Goal: Information Seeking & Learning: Learn about a topic

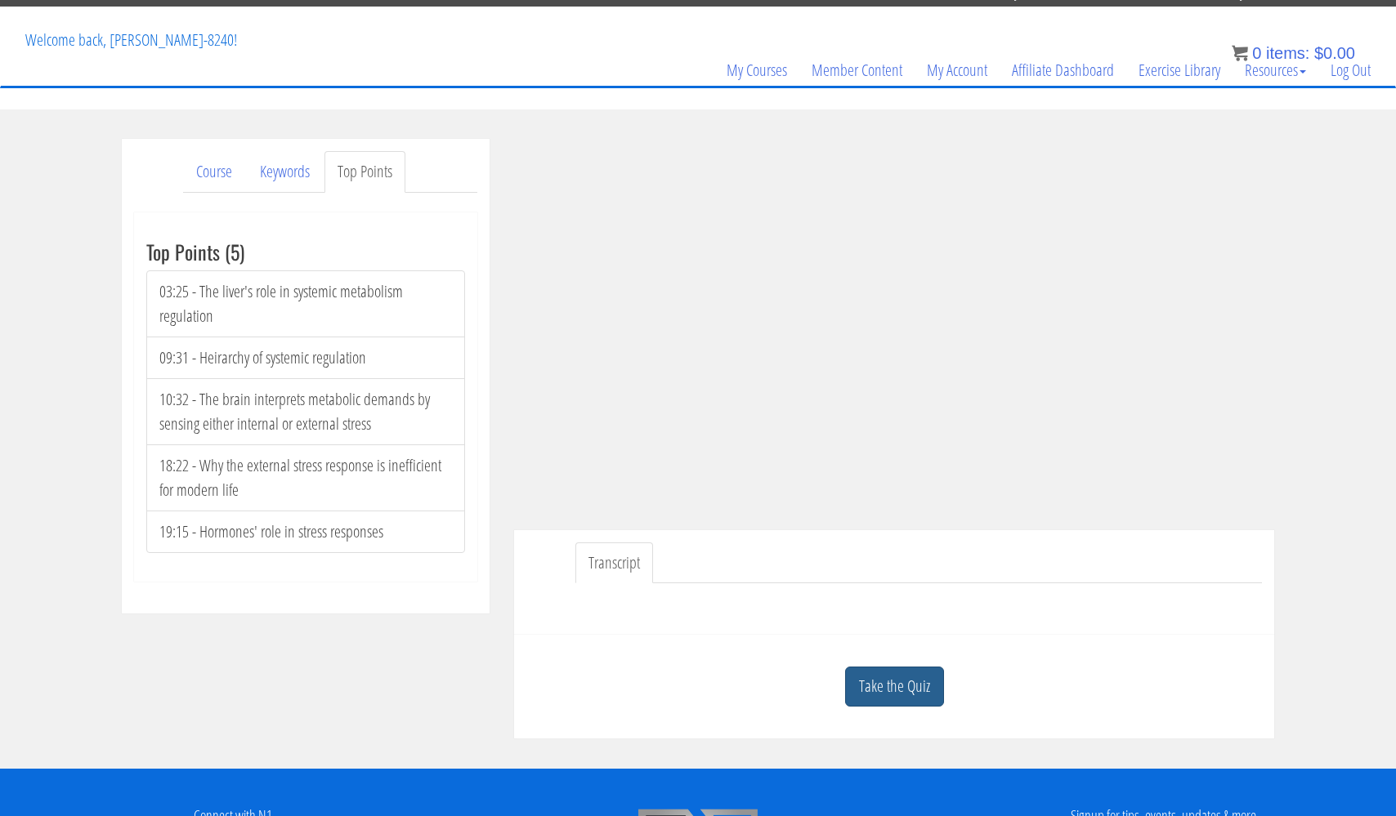
click at [896, 681] on link "Take the Quiz" at bounding box center [894, 687] width 99 height 40
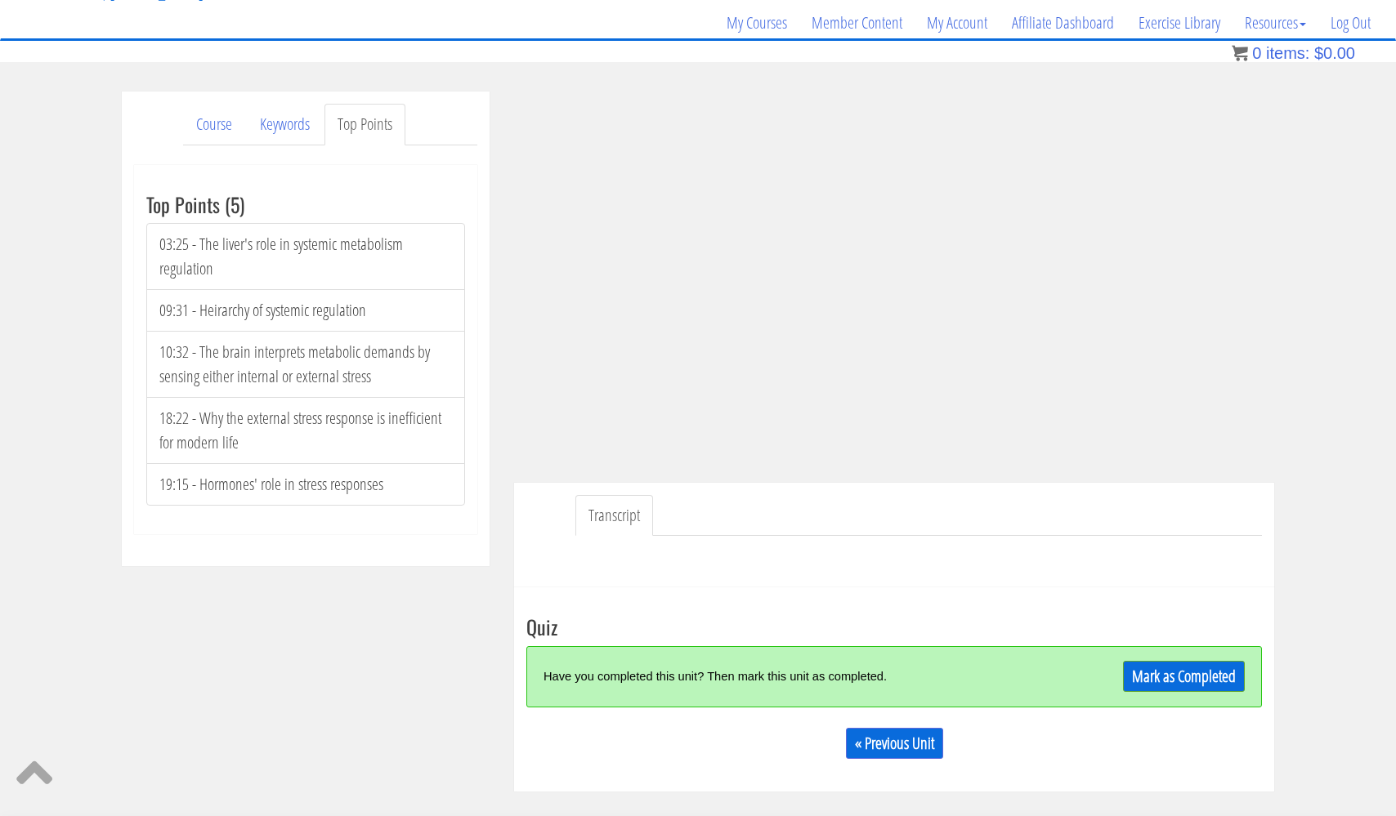
scroll to position [124, 0]
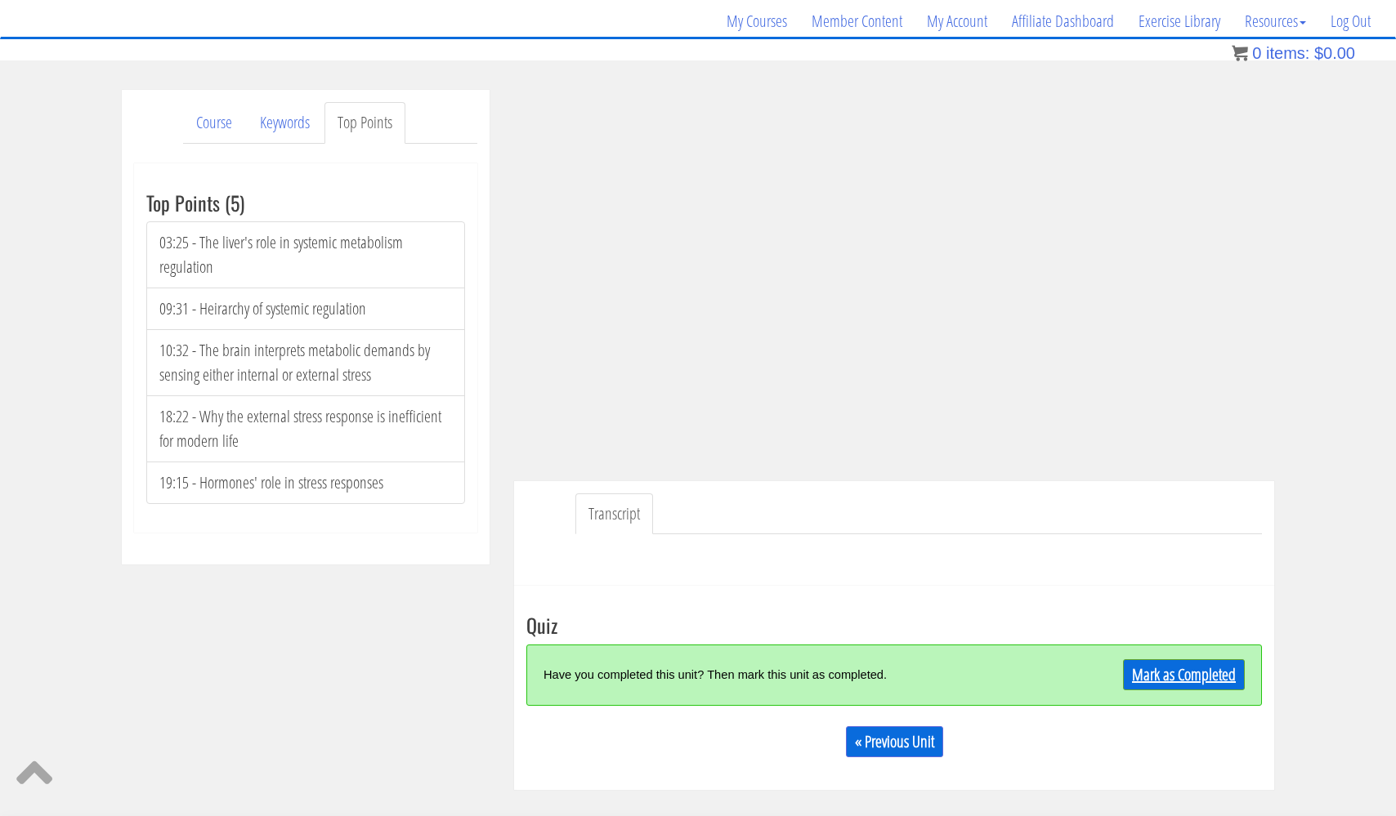
click at [1158, 671] on link "Mark as Completed" at bounding box center [1184, 674] width 122 height 31
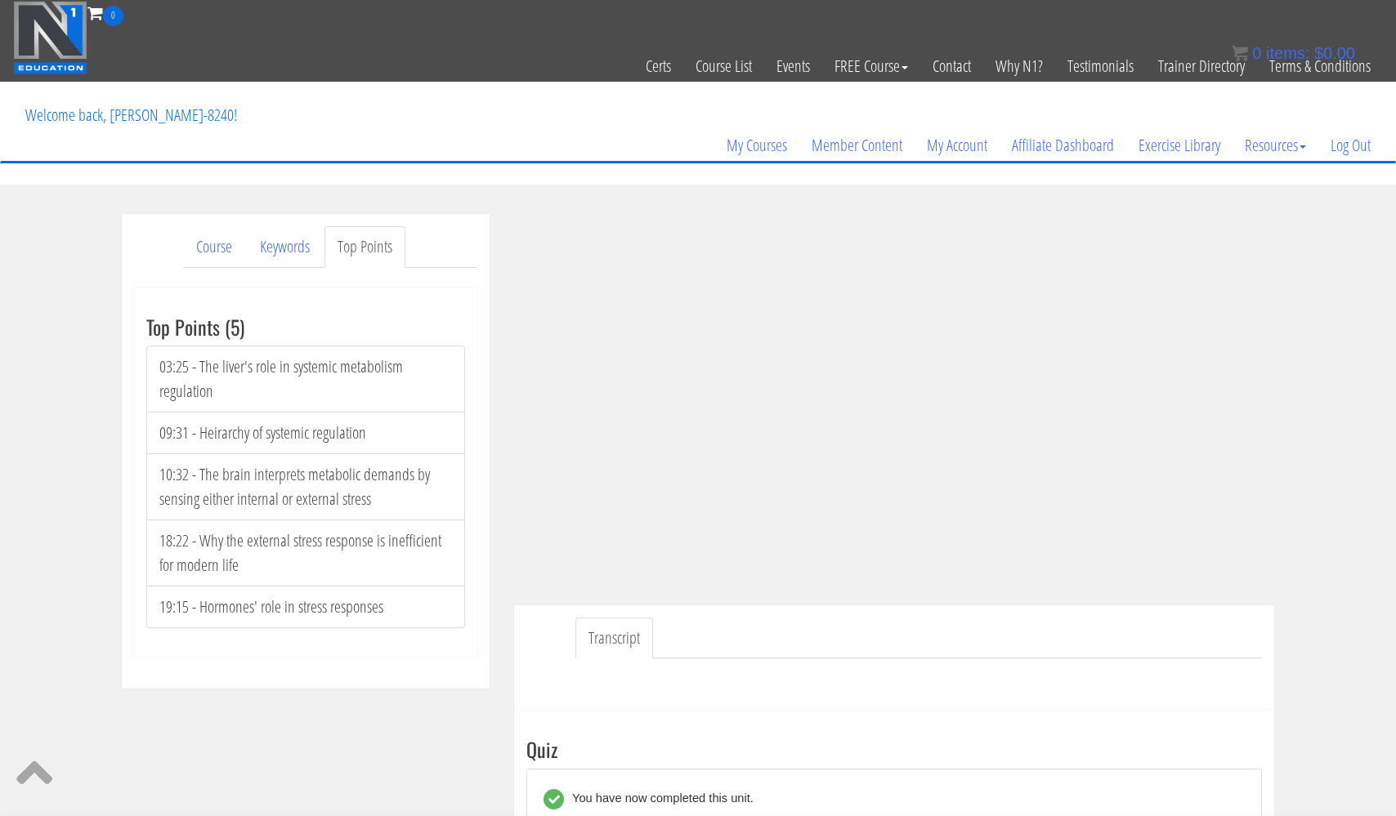
scroll to position [0, 0]
click at [284, 248] on link "Keywords" at bounding box center [285, 247] width 76 height 42
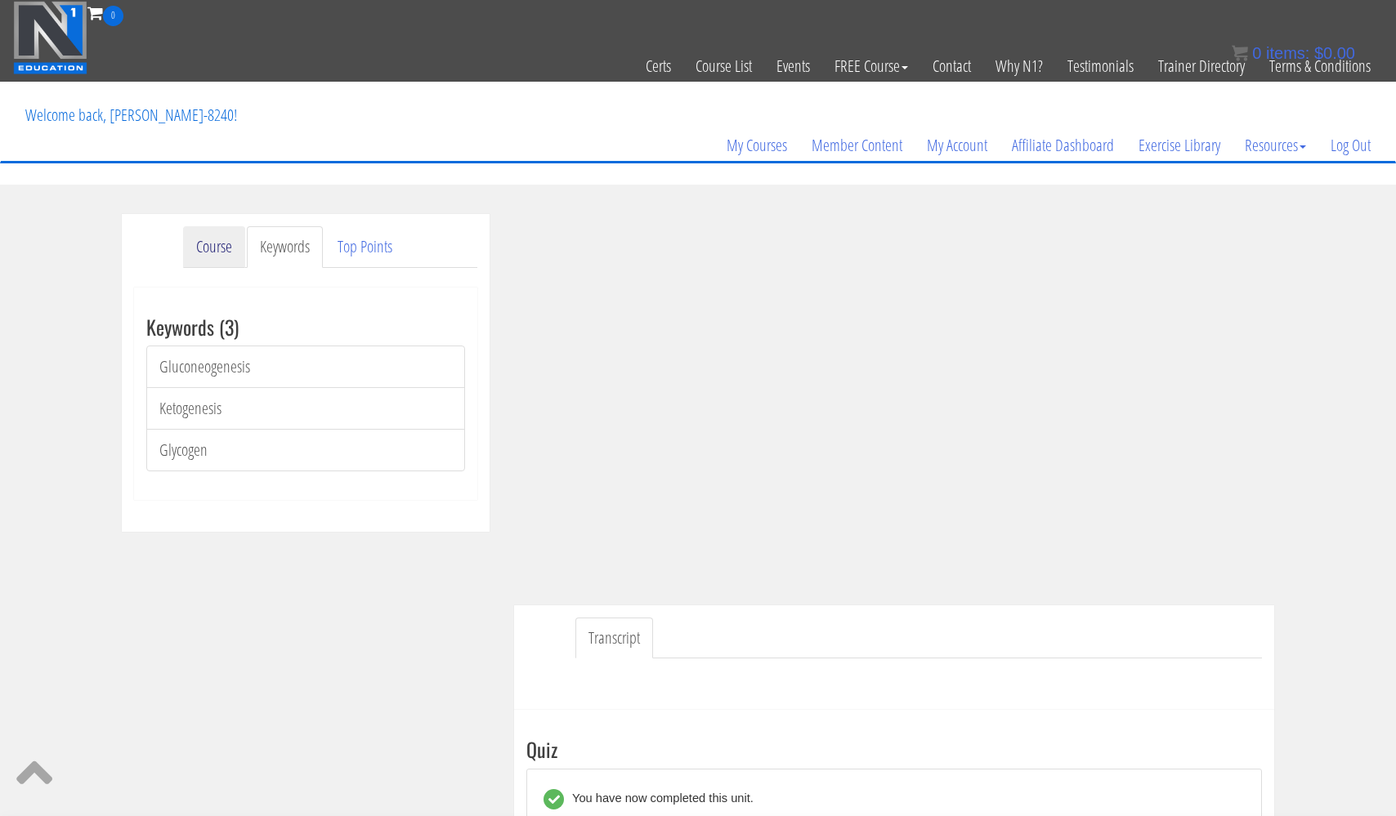
click at [215, 241] on link "Course" at bounding box center [214, 247] width 62 height 42
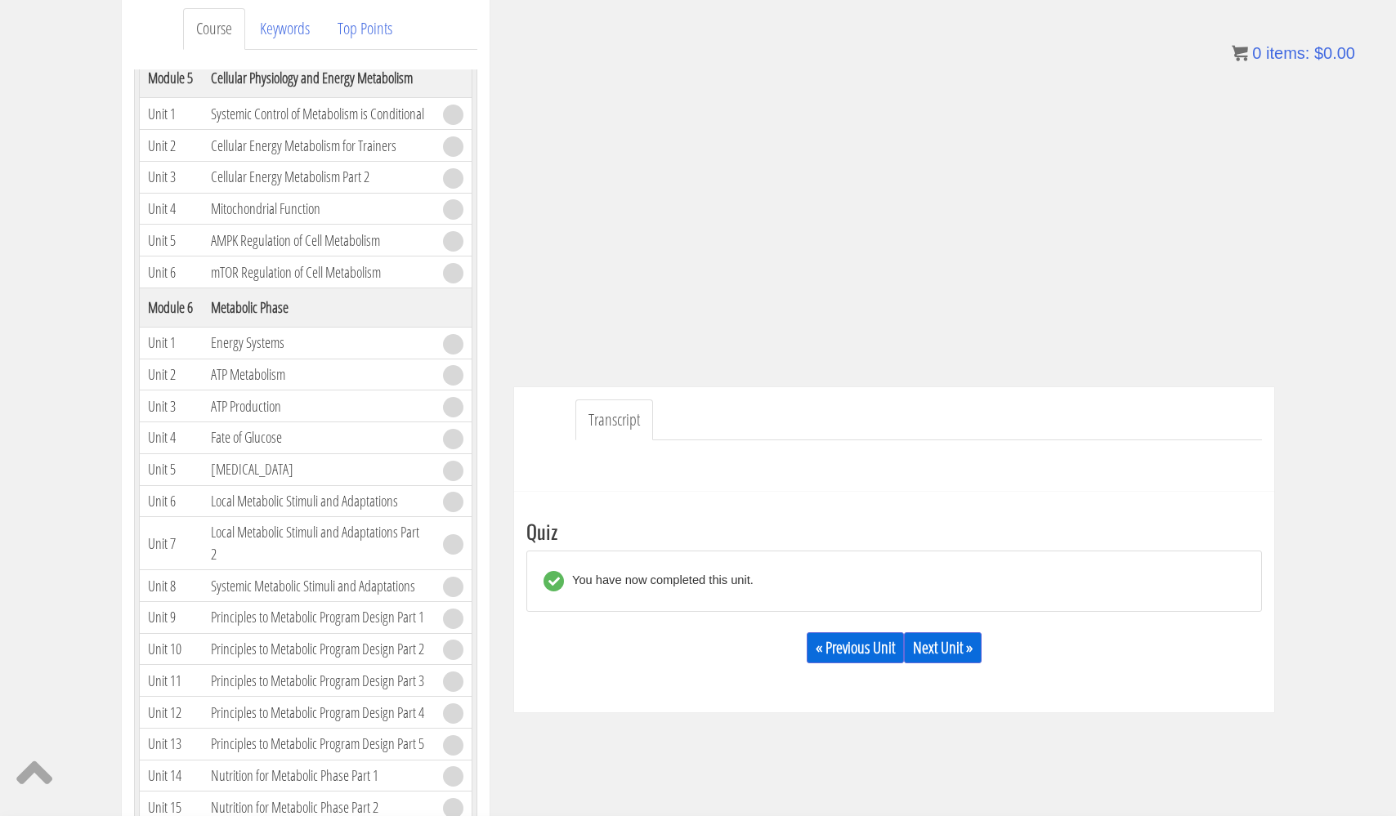
scroll to position [227, 0]
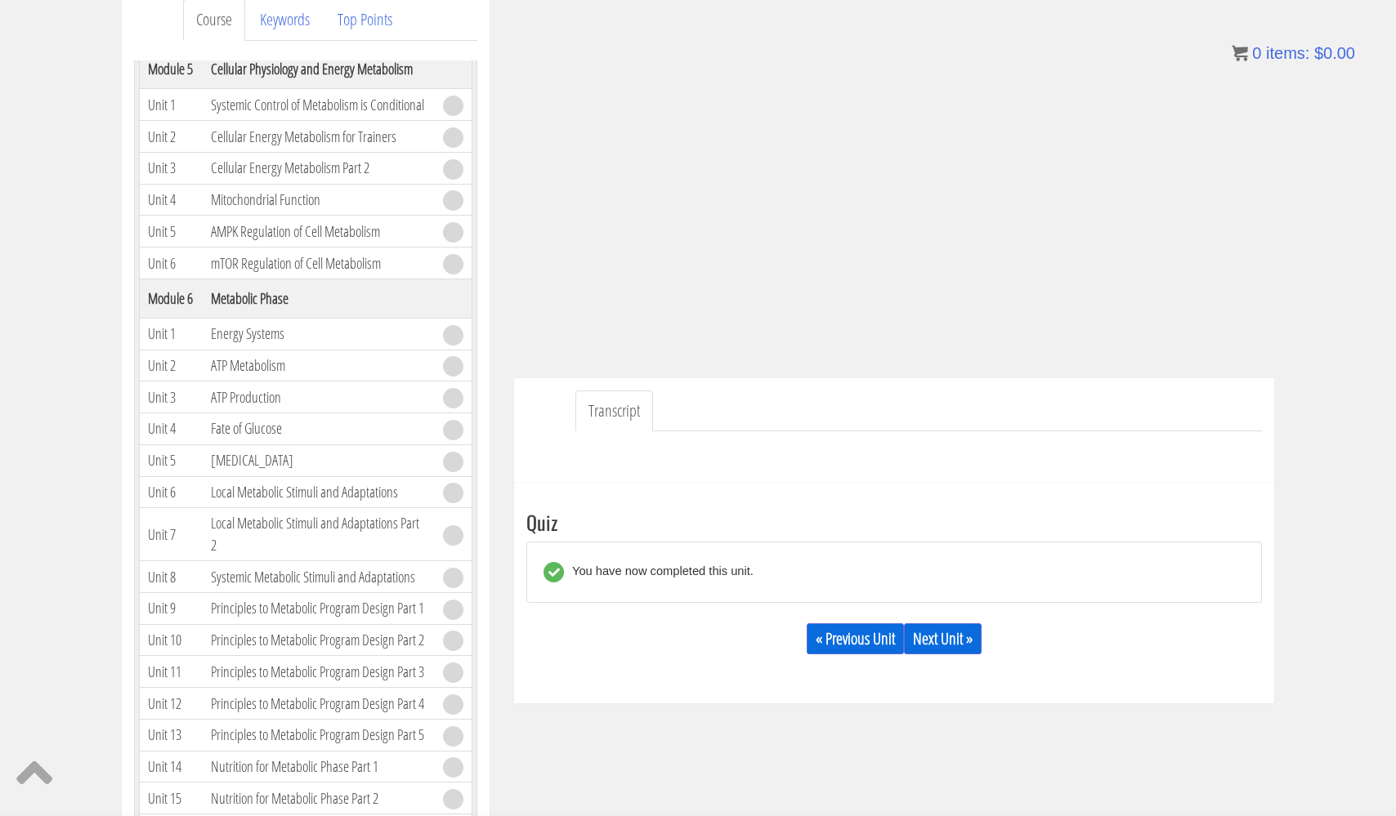
click at [606, 405] on link "Transcript" at bounding box center [614, 412] width 78 height 42
click at [606, 407] on link "Transcript" at bounding box center [614, 412] width 78 height 42
click at [940, 637] on link "Next Unit »" at bounding box center [943, 639] width 78 height 31
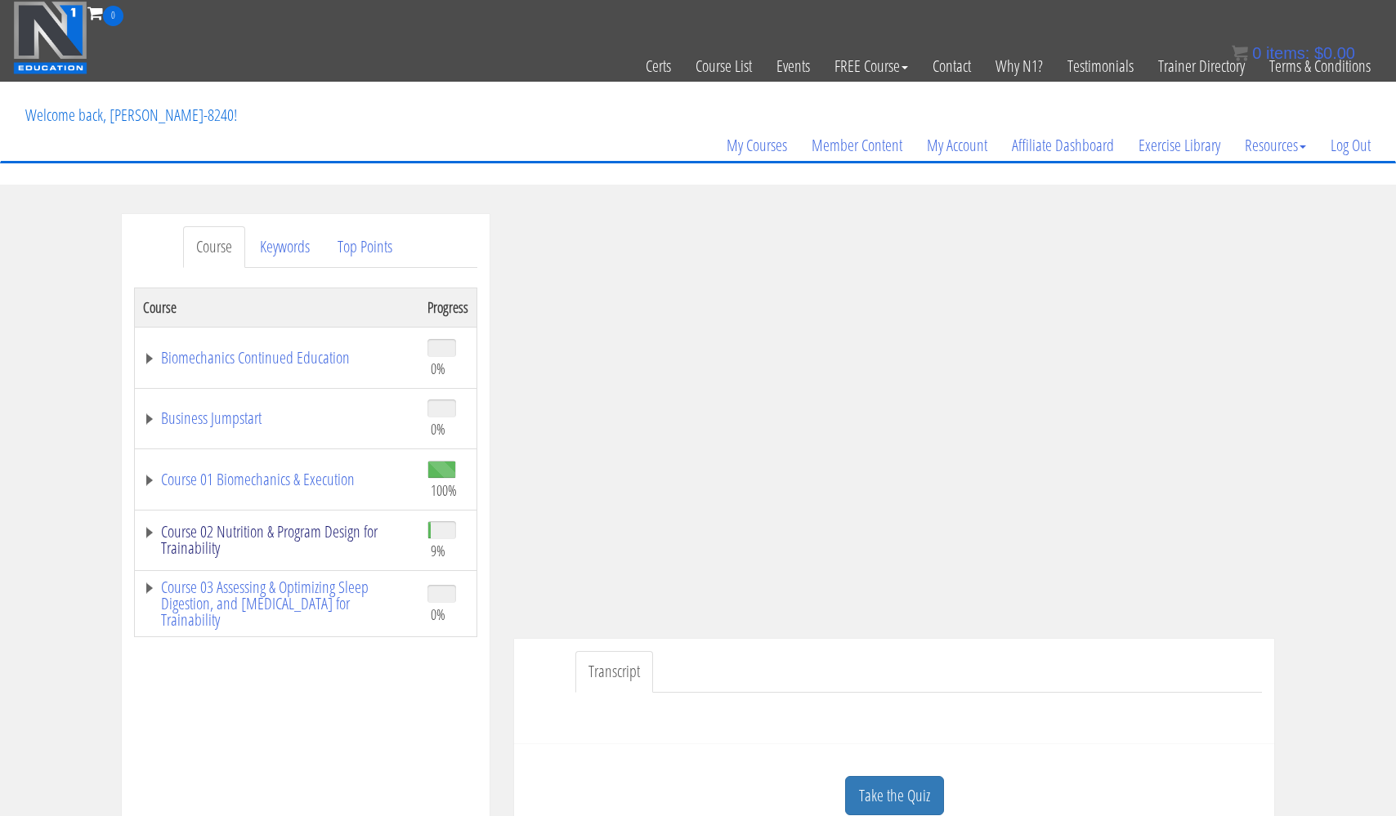
click at [324, 530] on link "Course 02 Nutrition & Program Design for Trainability" at bounding box center [277, 540] width 268 height 33
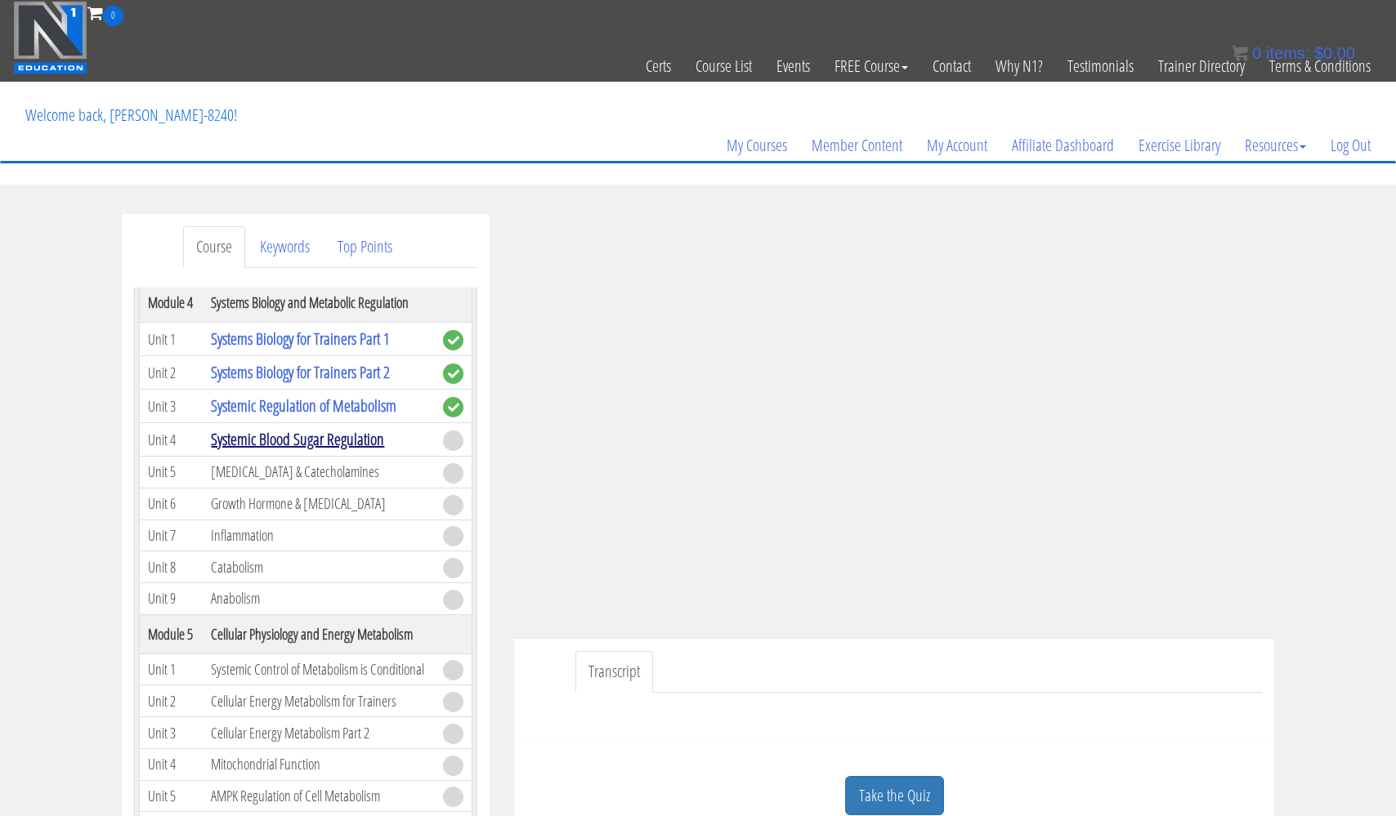
scroll to position [615, 0]
click at [279, 239] on link "Keywords" at bounding box center [285, 247] width 76 height 42
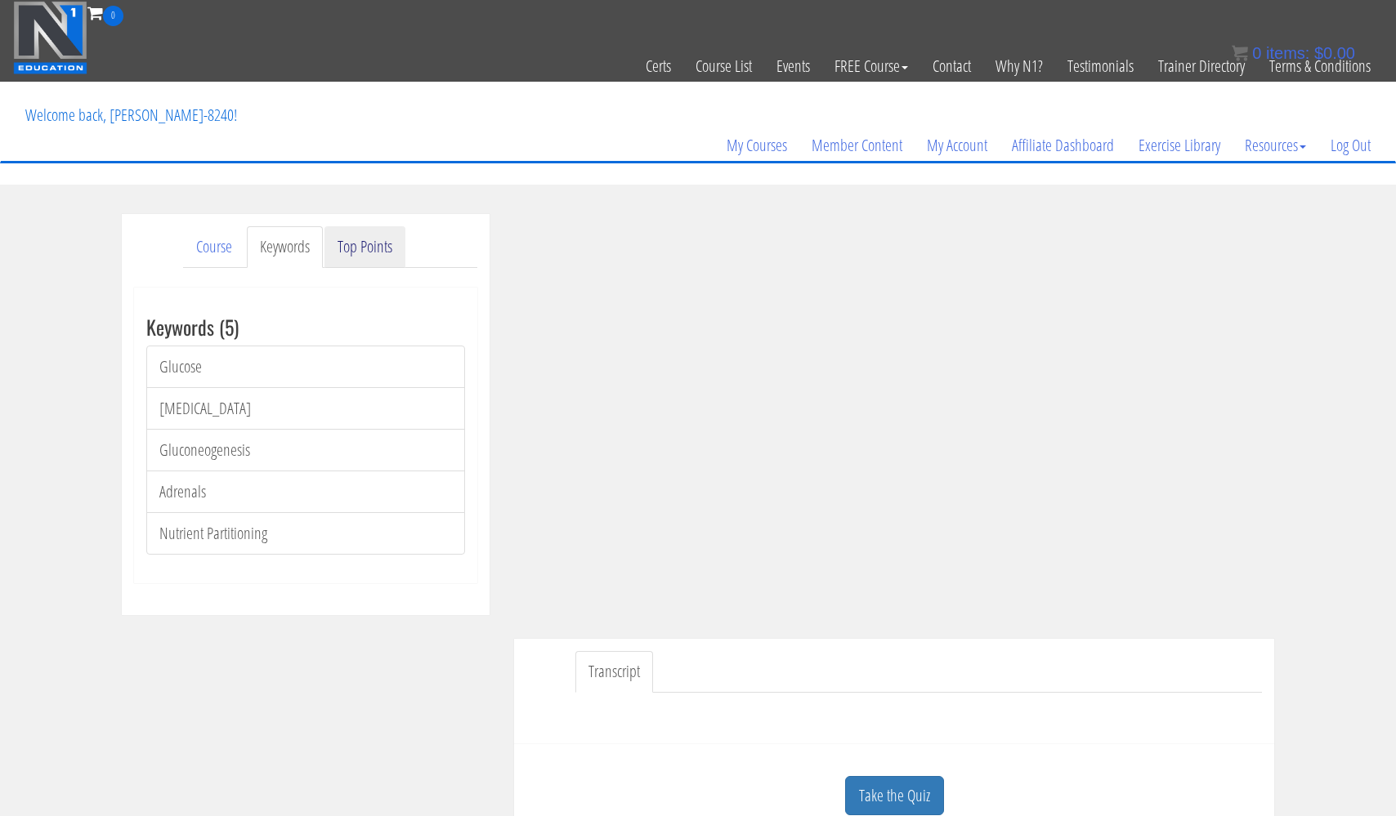
click at [355, 252] on link "Top Points" at bounding box center [364, 247] width 81 height 42
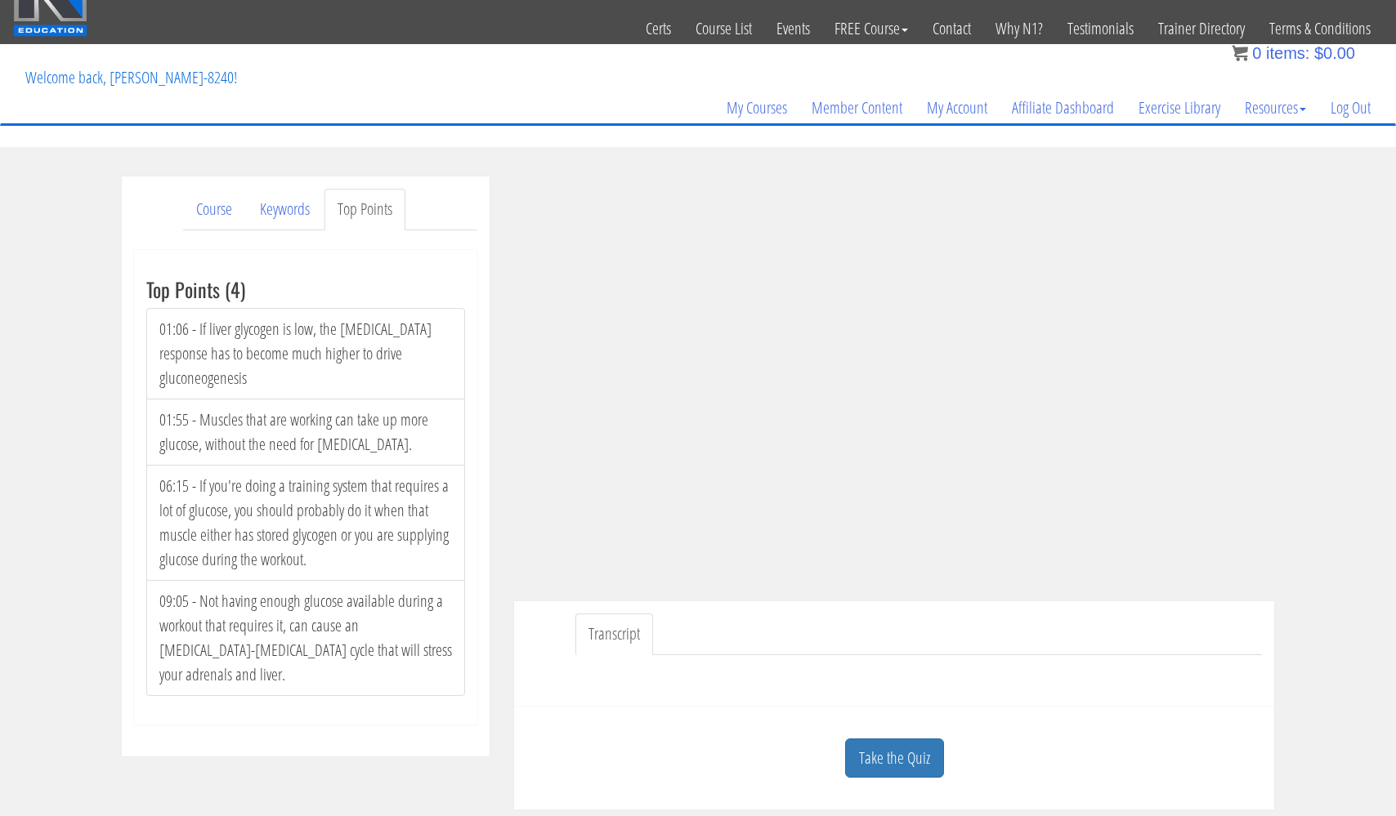
scroll to position [39, 0]
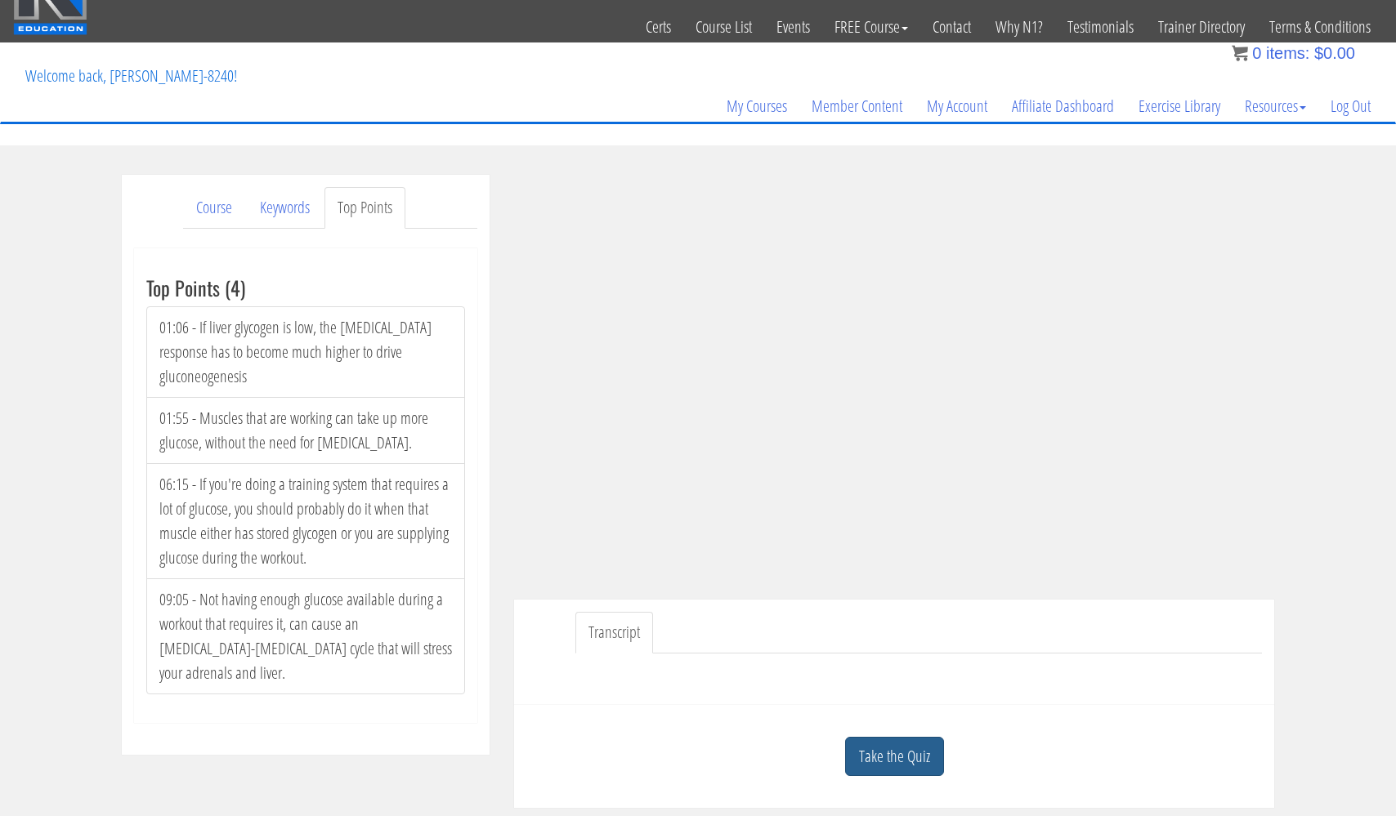
click at [908, 756] on link "Take the Quiz" at bounding box center [894, 757] width 99 height 40
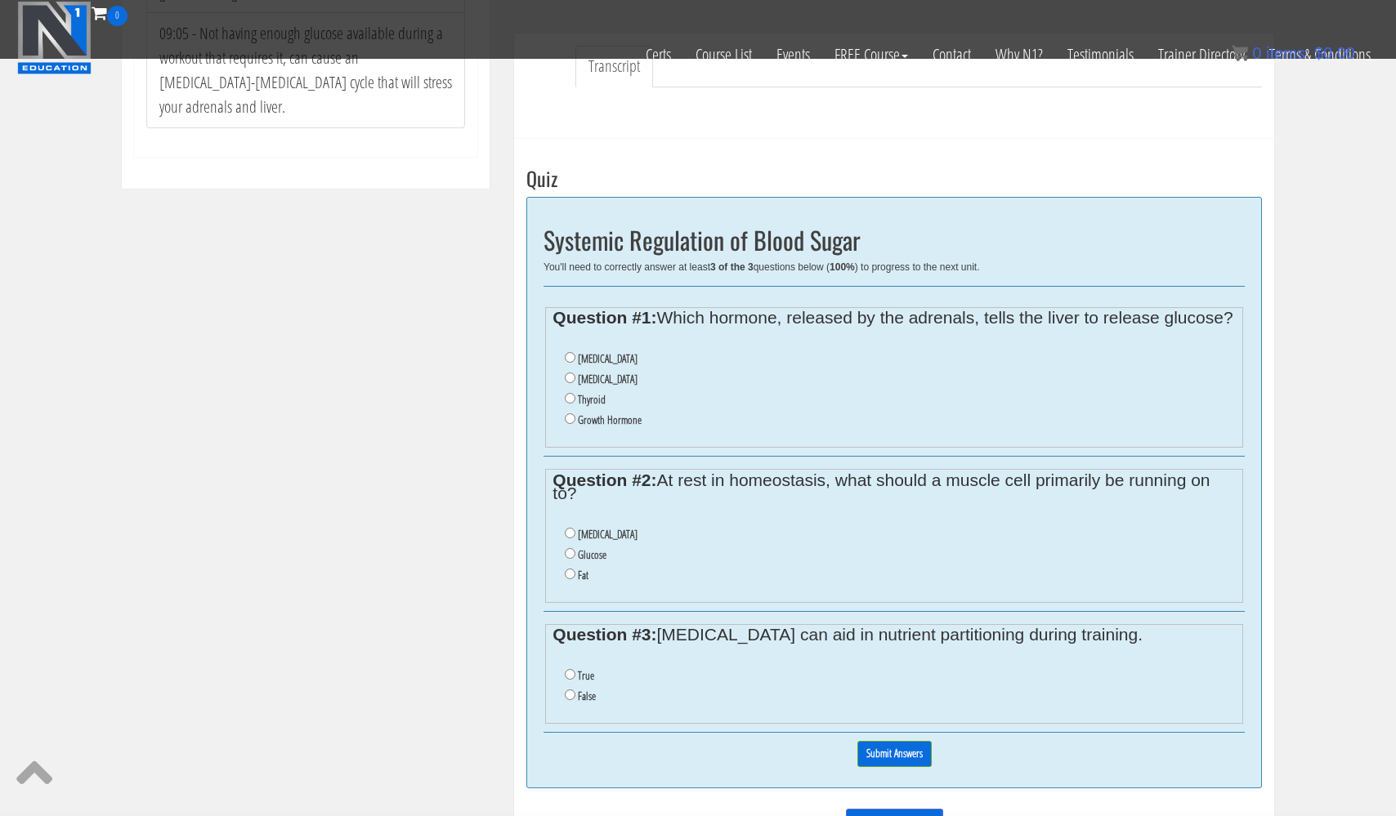
scroll to position [505, 0]
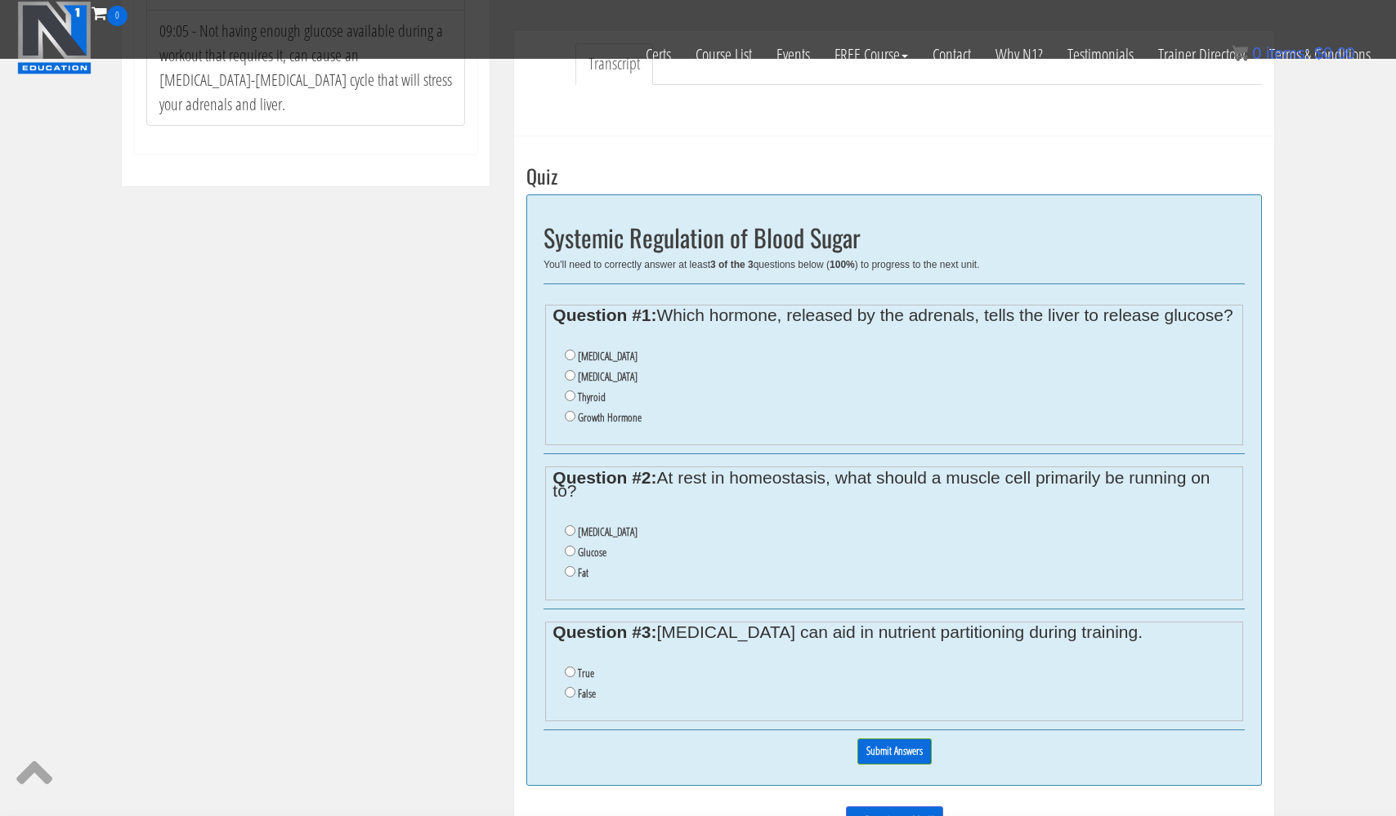
click at [569, 381] on input "Cortisol" at bounding box center [570, 375] width 11 height 11
radio input "true"
click at [571, 552] on input "Glucose" at bounding box center [570, 551] width 11 height 11
radio input "true"
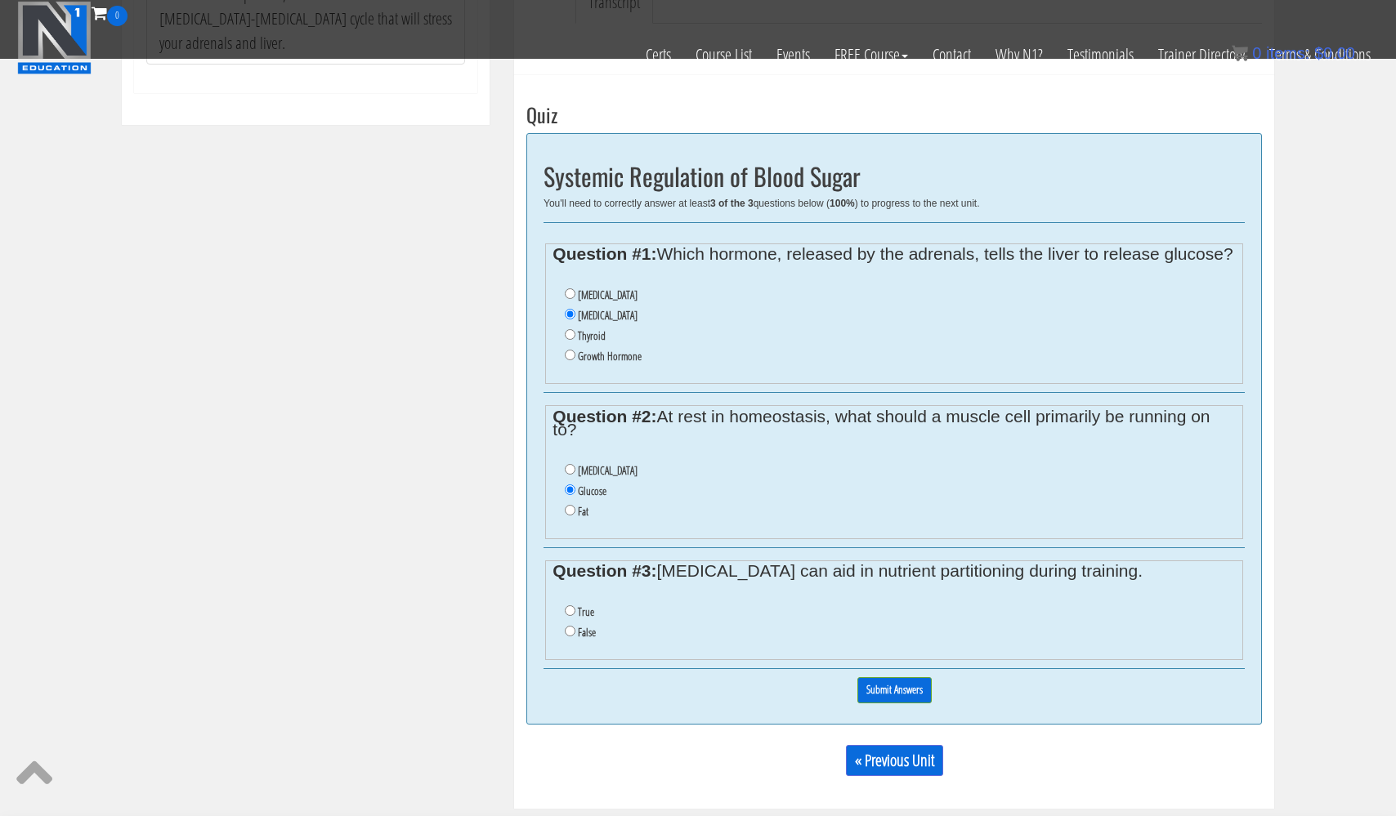
scroll to position [565, 0]
click at [570, 609] on input "True" at bounding box center [570, 612] width 11 height 11
radio input "true"
click at [894, 681] on input "Submit Answers" at bounding box center [894, 691] width 74 height 25
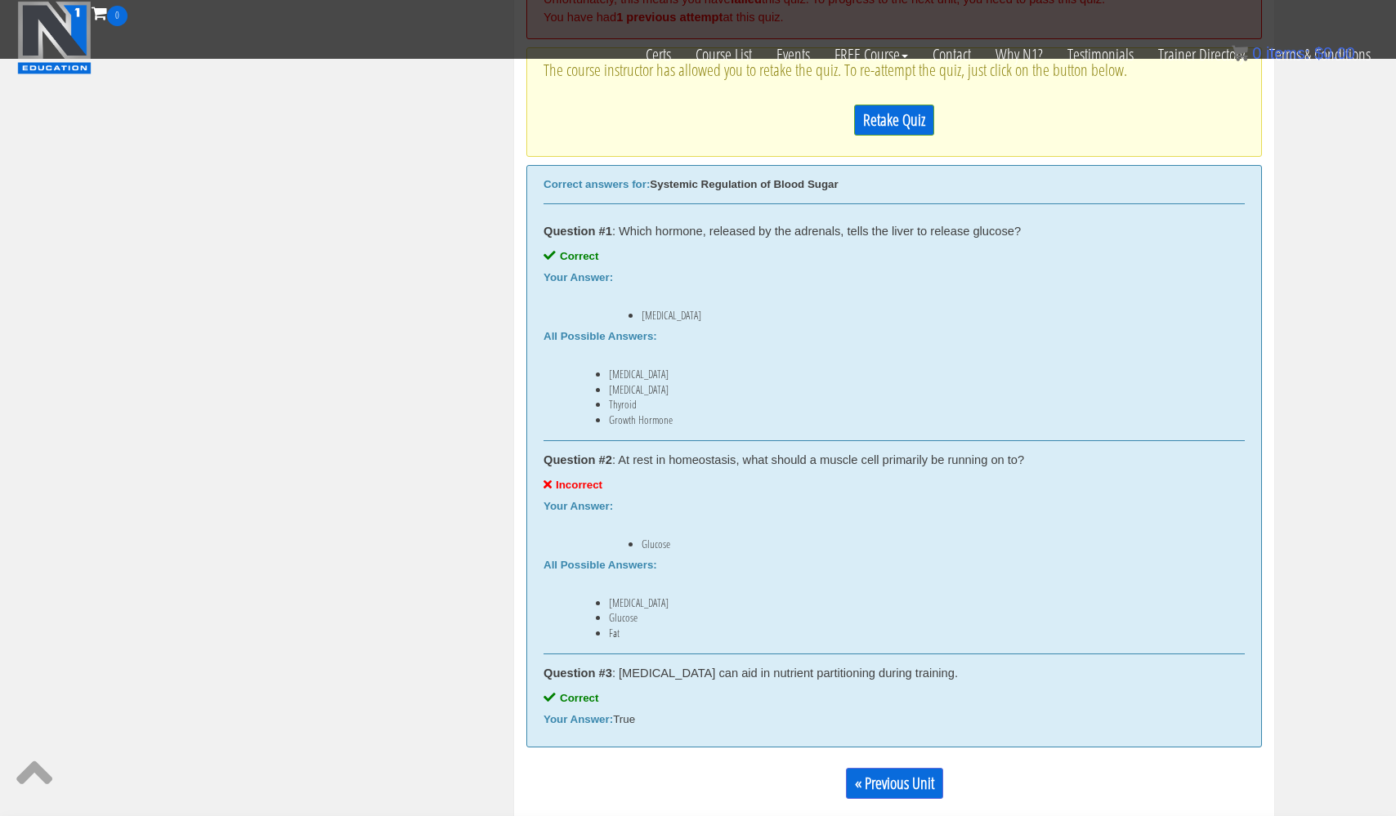
scroll to position [749, 0]
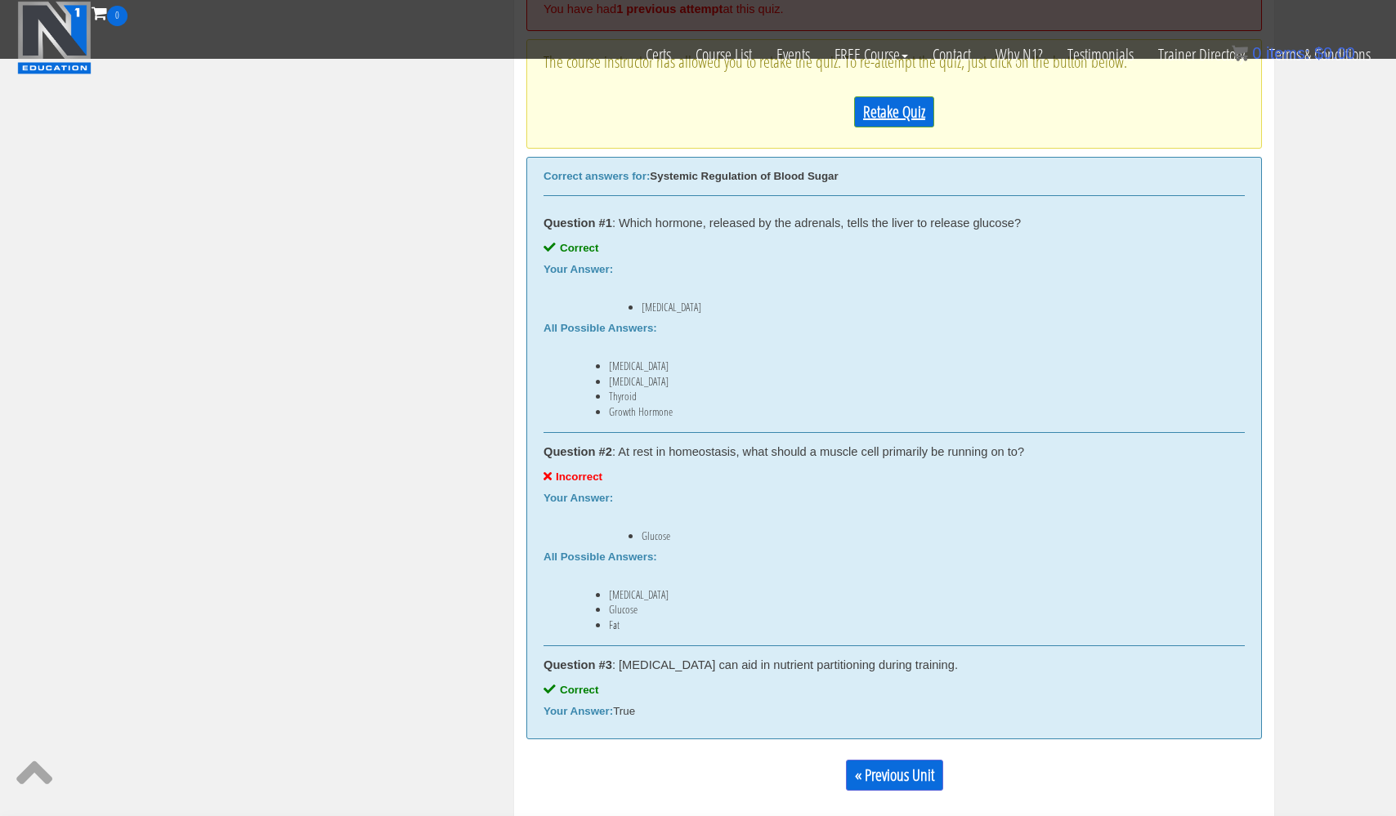
click at [887, 111] on link "Retake Quiz" at bounding box center [894, 111] width 80 height 31
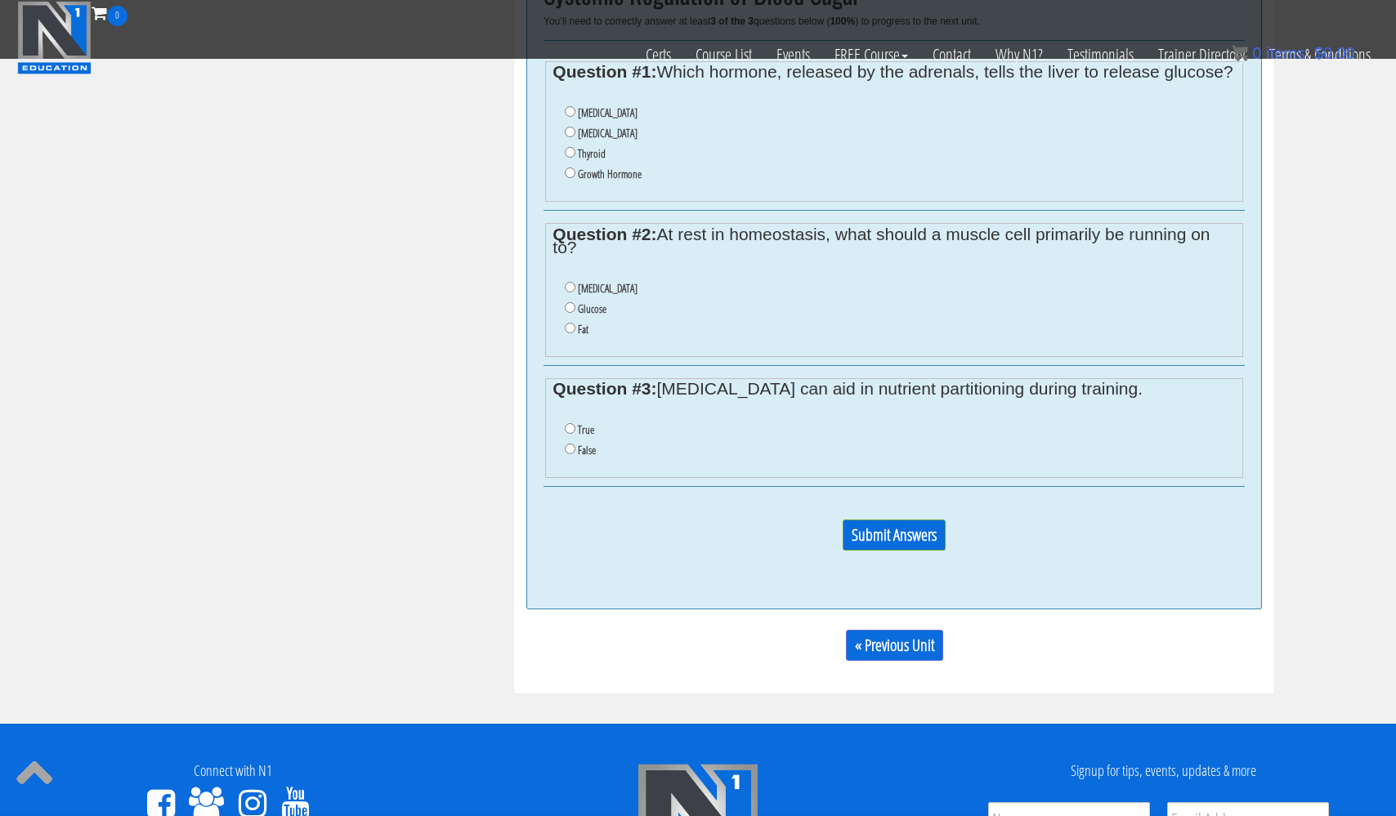
click at [570, 292] on input "Amino Acids" at bounding box center [570, 287] width 11 height 11
radio input "true"
click at [569, 137] on input "Cortisol" at bounding box center [570, 132] width 11 height 11
radio input "true"
click at [567, 425] on input "True" at bounding box center [570, 428] width 11 height 11
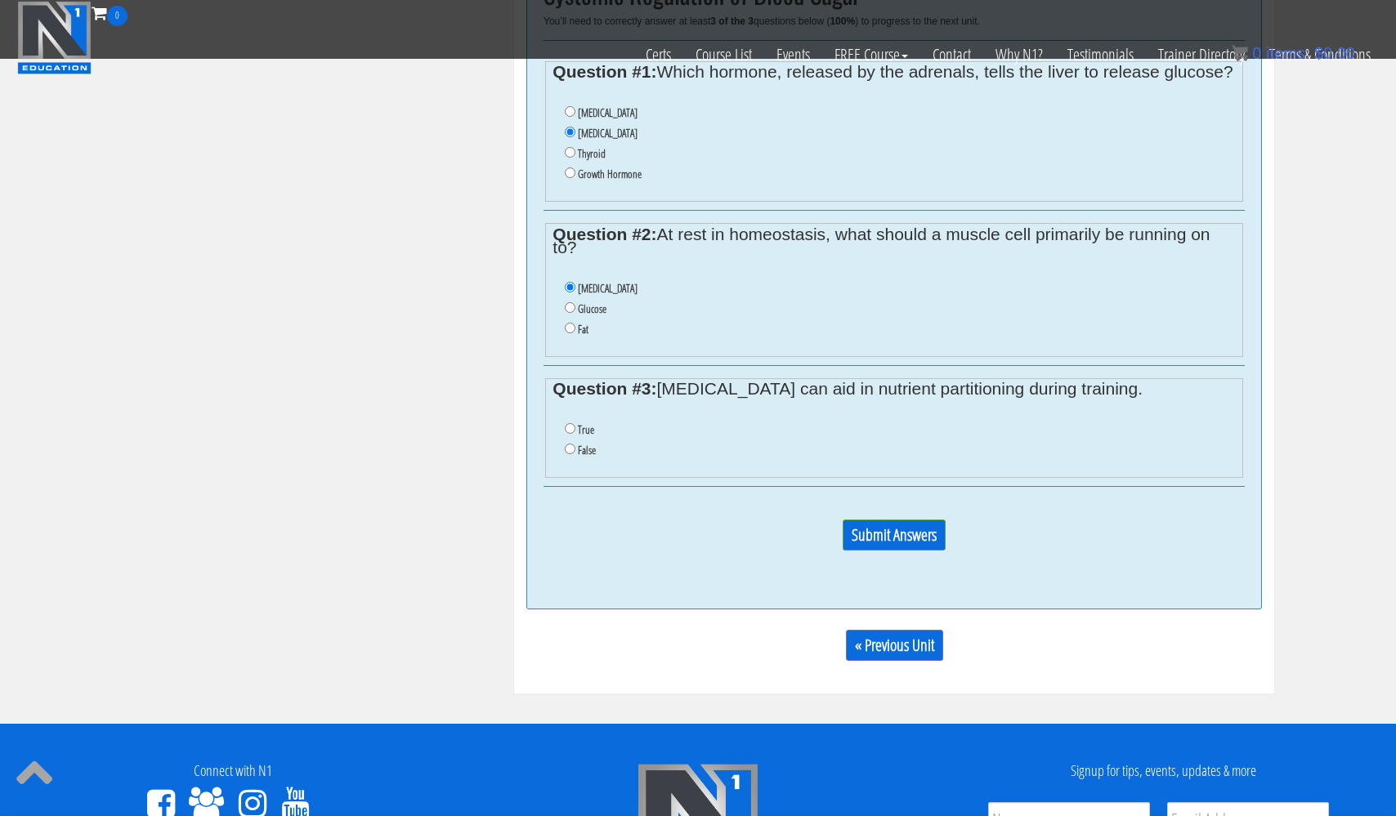
radio input "true"
click at [877, 521] on input "Submit Answers" at bounding box center [894, 535] width 103 height 31
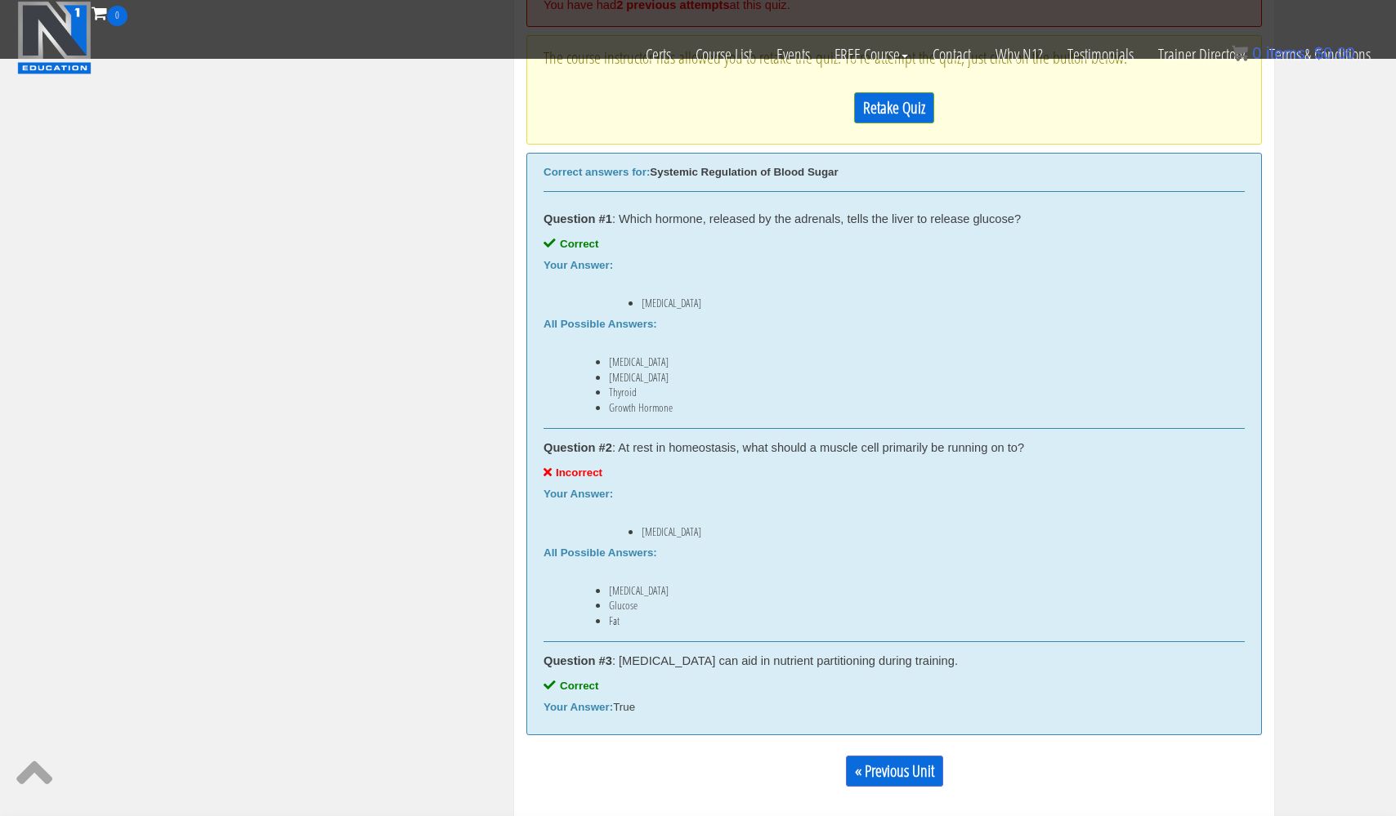
scroll to position [776, 0]
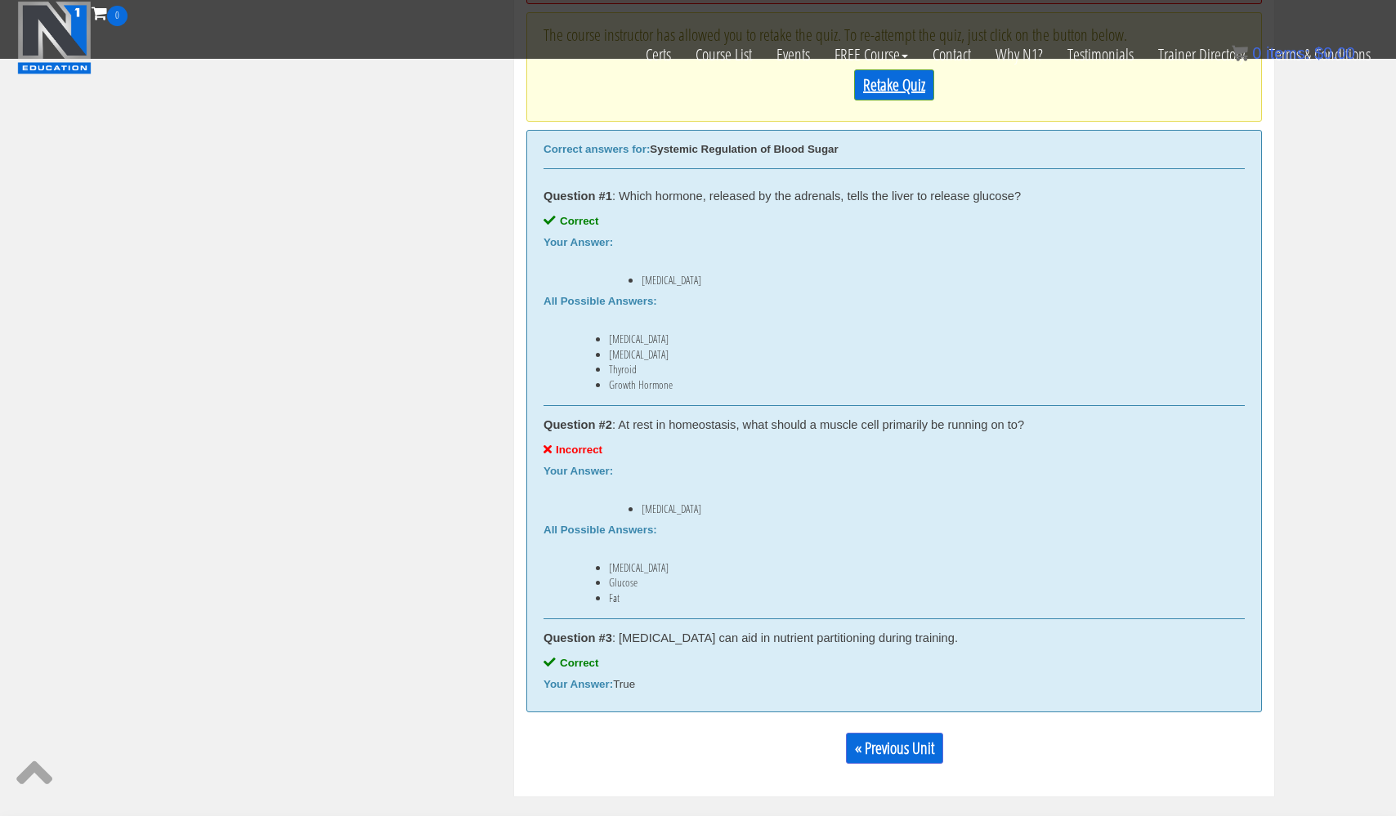
click at [896, 85] on link "Retake Quiz" at bounding box center [894, 84] width 80 height 31
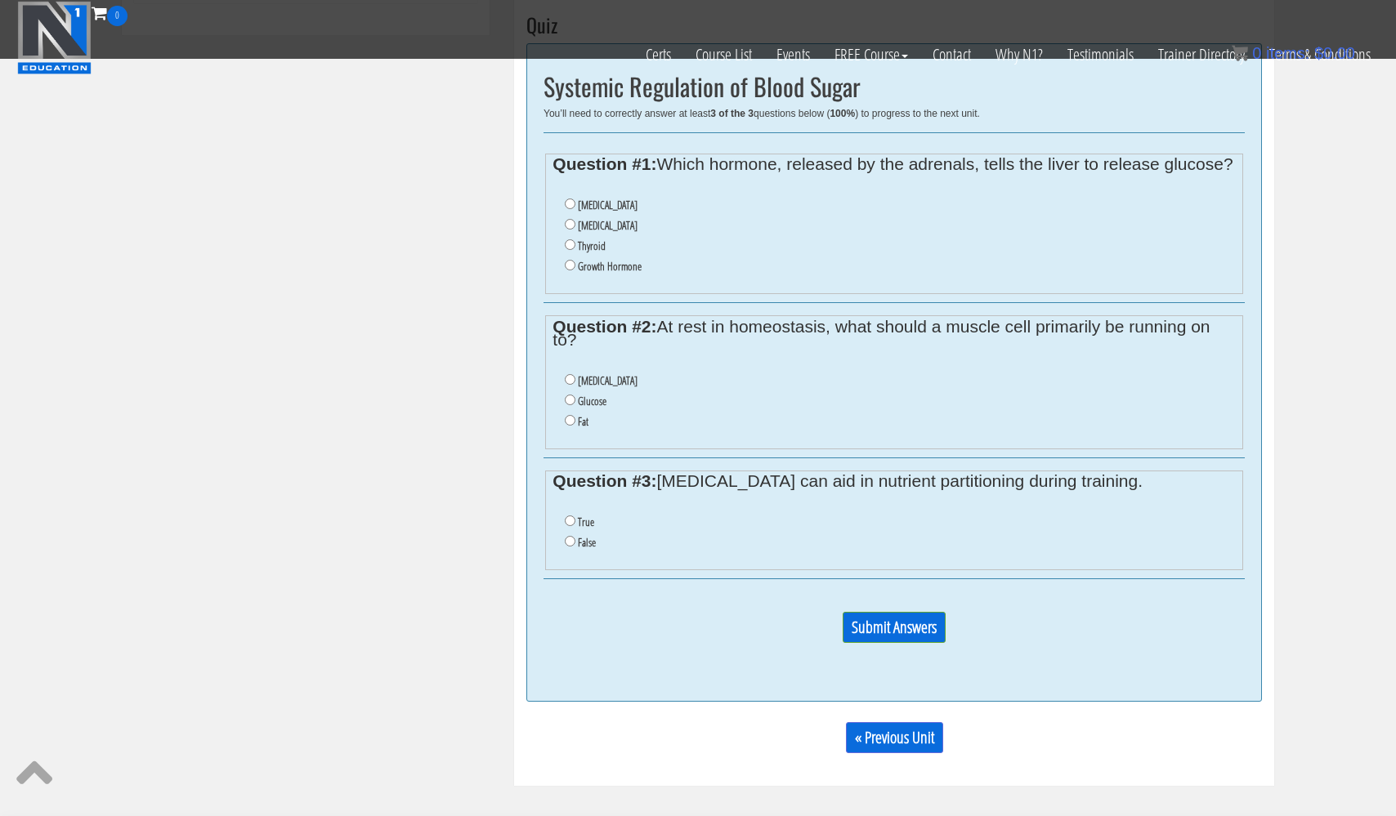
scroll to position [658, 0]
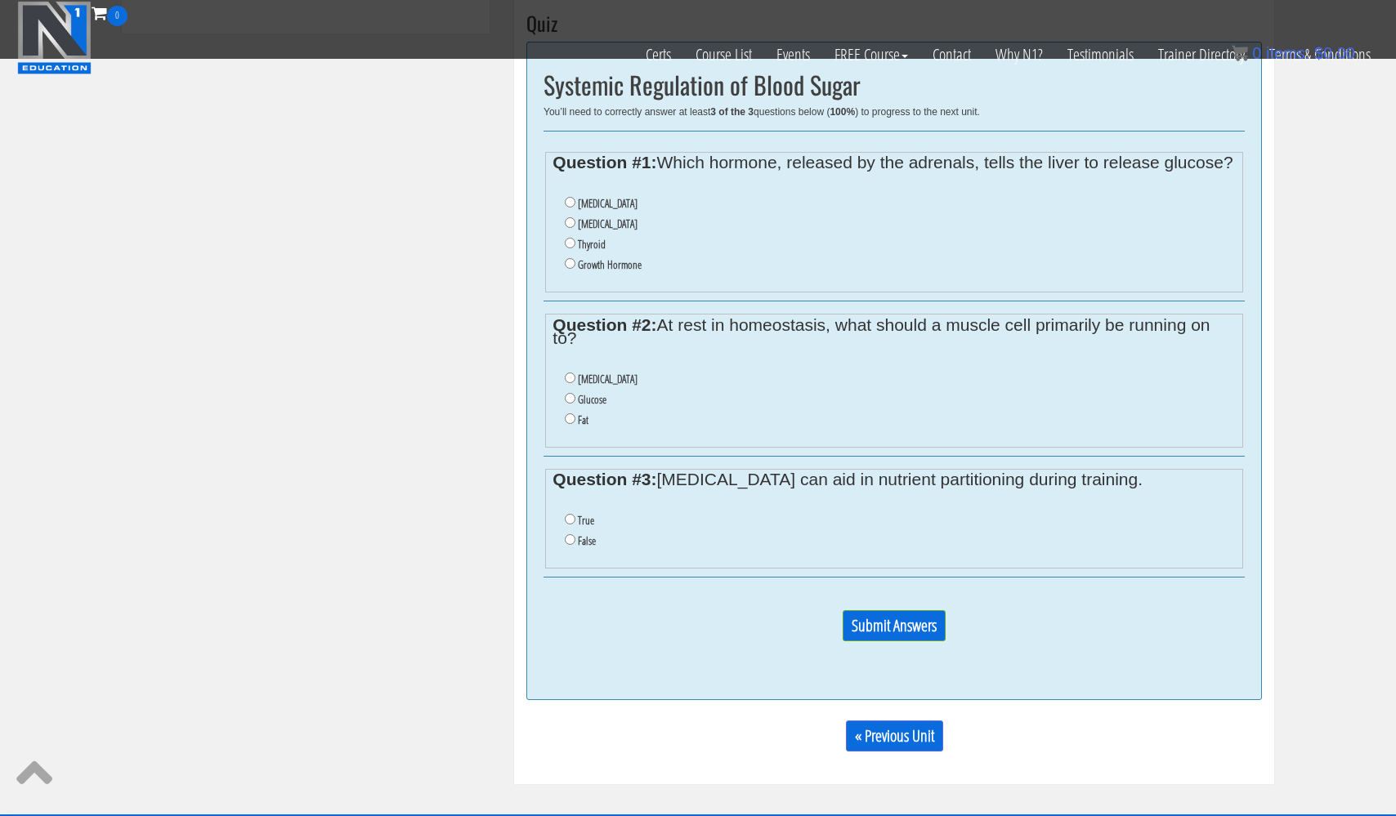
click at [570, 416] on input "Fat" at bounding box center [570, 418] width 11 height 11
radio input "true"
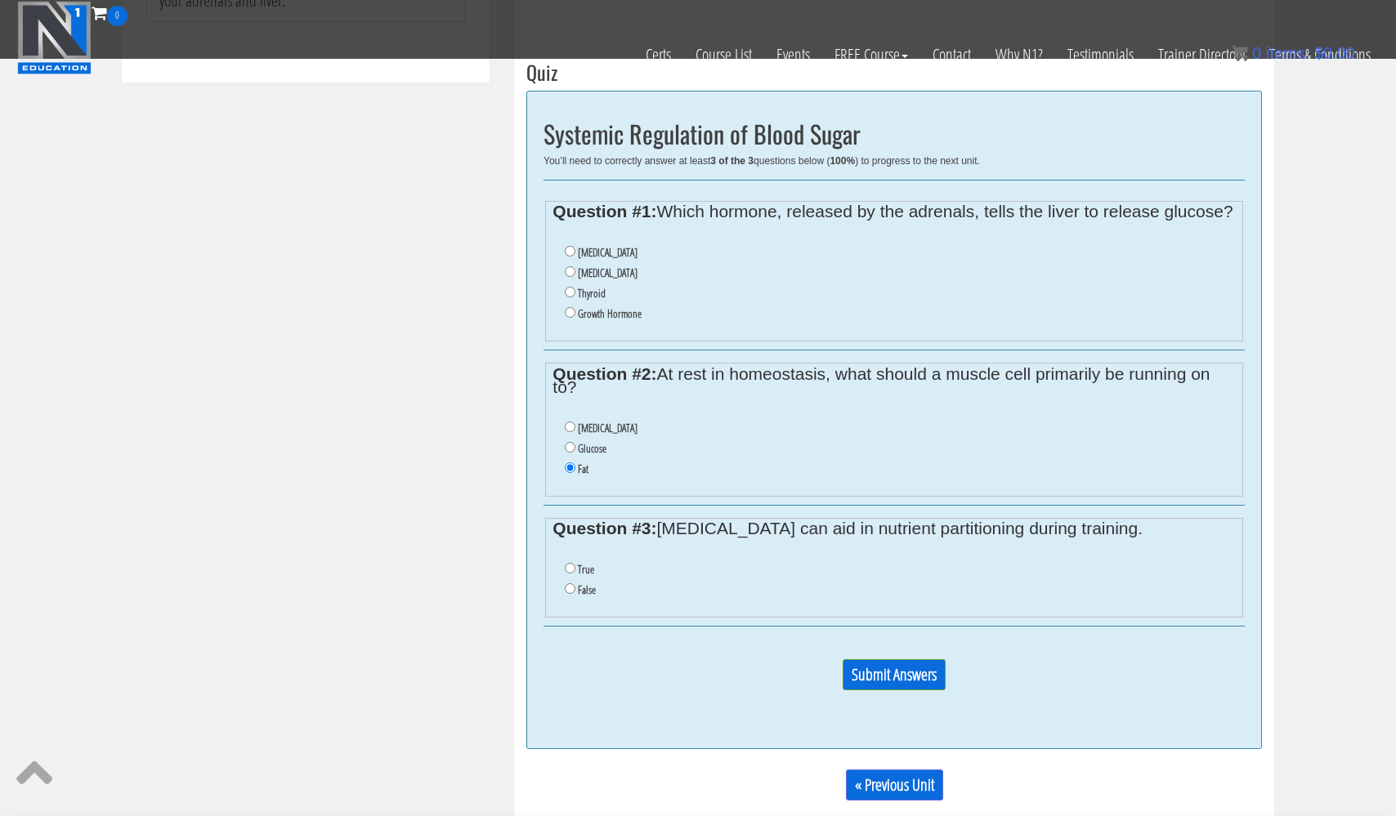
scroll to position [606, 0]
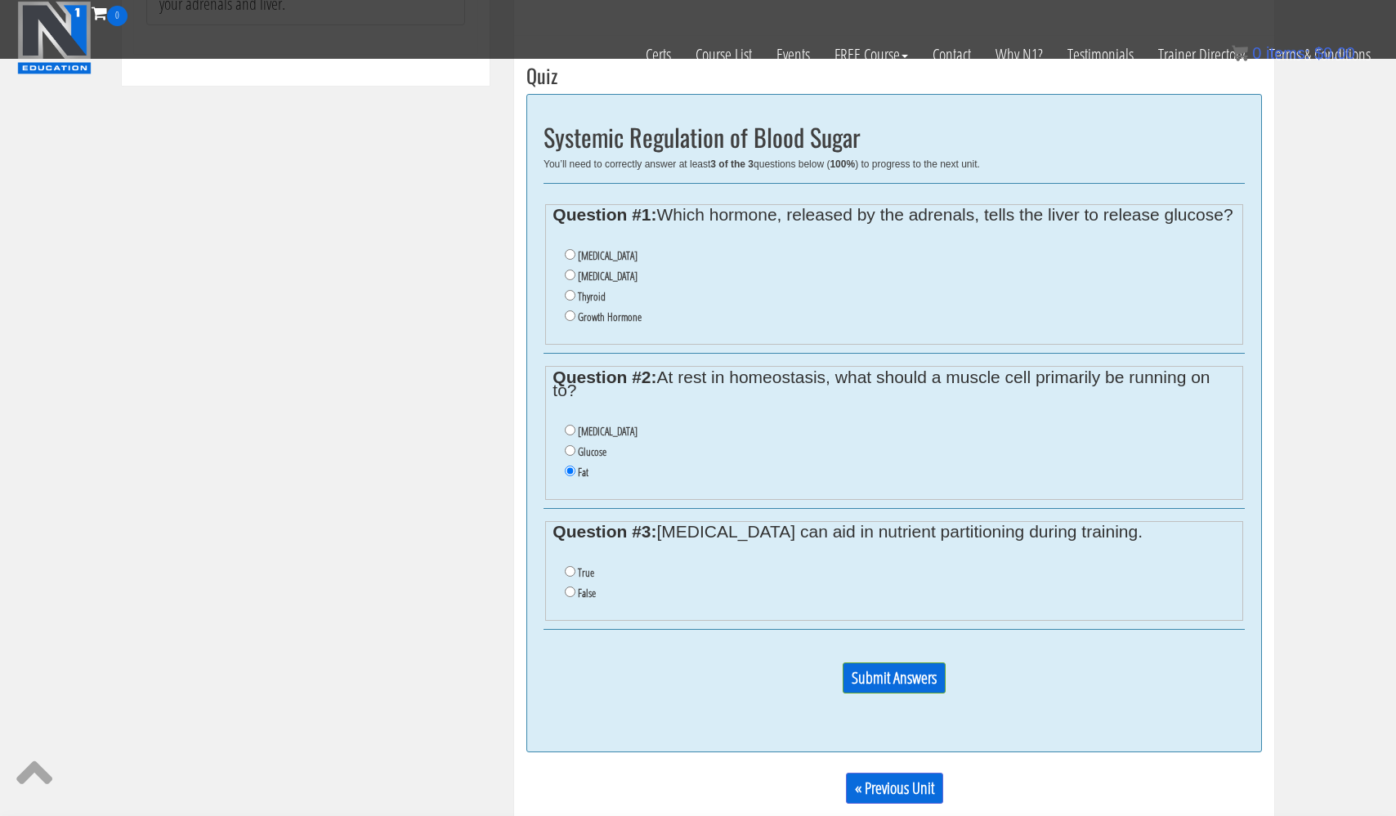
click at [574, 280] on input "Cortisol" at bounding box center [570, 275] width 11 height 11
radio input "true"
click at [570, 566] on input "True" at bounding box center [570, 571] width 11 height 11
radio input "true"
click at [898, 665] on input "Submit Answers" at bounding box center [894, 678] width 103 height 31
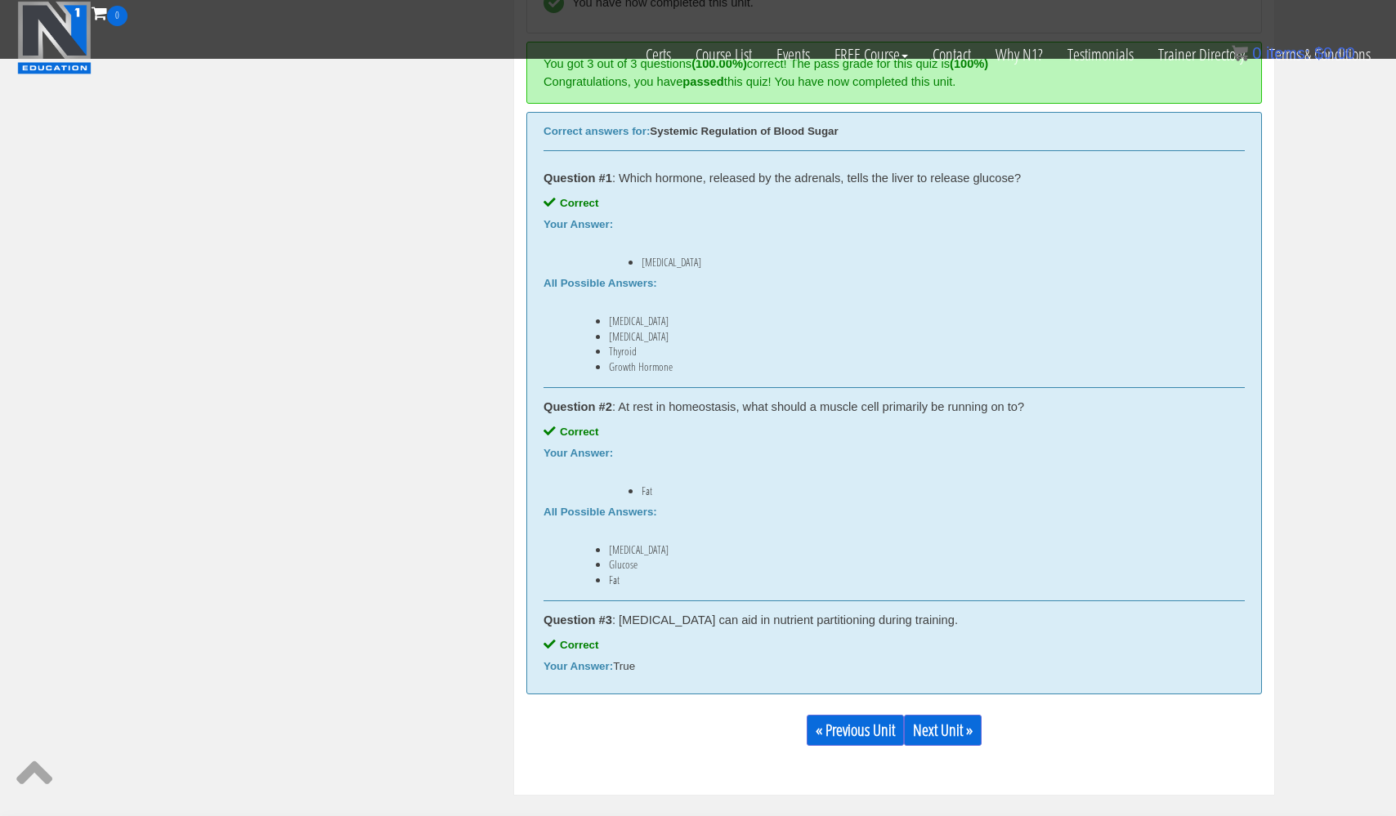
scroll to position [760, 0]
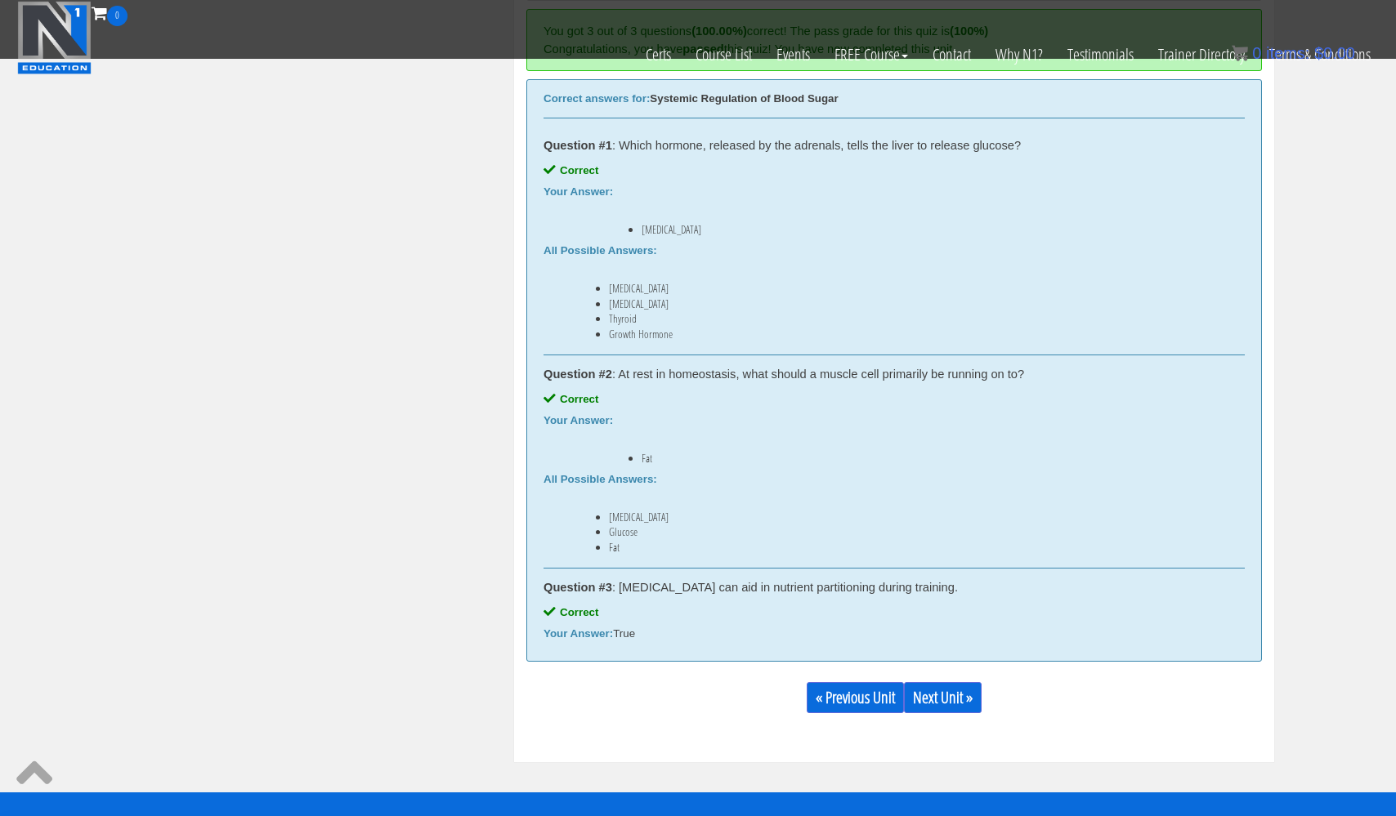
drag, startPoint x: 652, startPoint y: 241, endPoint x: 653, endPoint y: 667, distance: 425.8
click at [653, 667] on div "You have now completed this unit. You got 3 out of 3 questions (100.00%) correc…" at bounding box center [893, 333] width 735 height 786
copy div "Systemic Regulation of Blood Sugar Question #1 : Which hormone, released by the…"
click at [1066, 692] on div "« Previous Unit Next Unit »" at bounding box center [893, 698] width 735 height 56
click at [959, 699] on link "Next Unit »" at bounding box center [943, 697] width 78 height 31
